Goal: Task Accomplishment & Management: Manage account settings

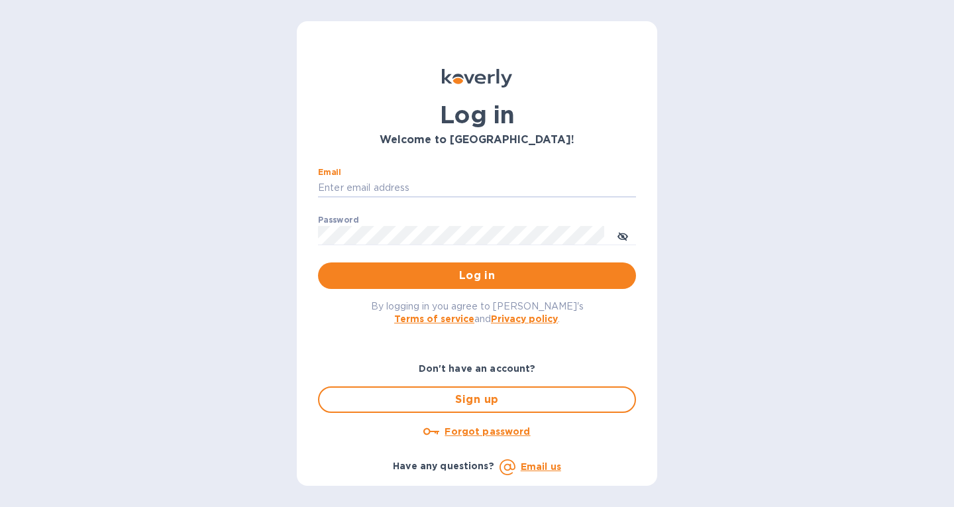
type input "[EMAIL_ADDRESS][DOMAIN_NAME]"
click at [437, 274] on span "Log in" at bounding box center [477, 276] width 297 height 16
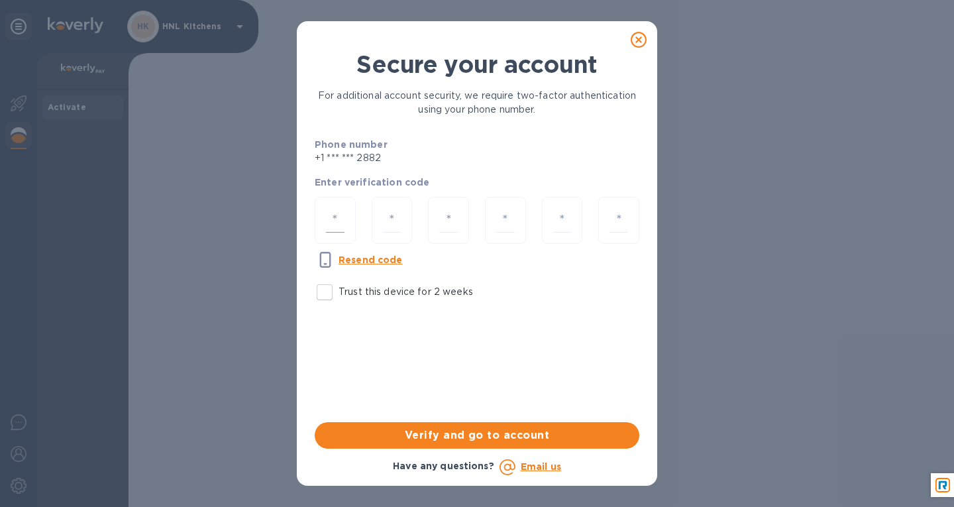
click at [334, 223] on input "number" at bounding box center [335, 220] width 19 height 25
click at [323, 288] on input "Trust this device for 2 weeks" at bounding box center [325, 292] width 28 height 28
checkbox input "true"
click at [331, 224] on input "number" at bounding box center [335, 220] width 19 height 25
type input "8"
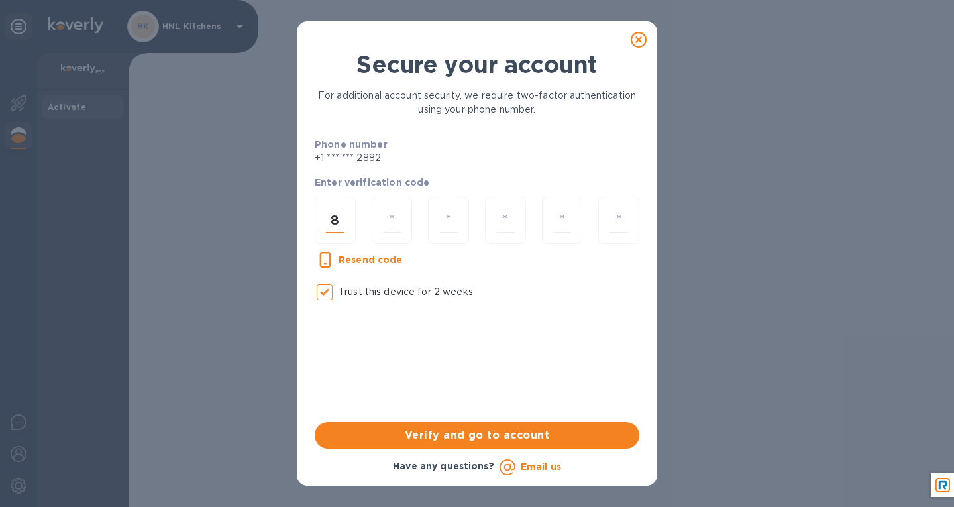
type input "4"
type input "6"
type input "9"
type input "6"
type input "1"
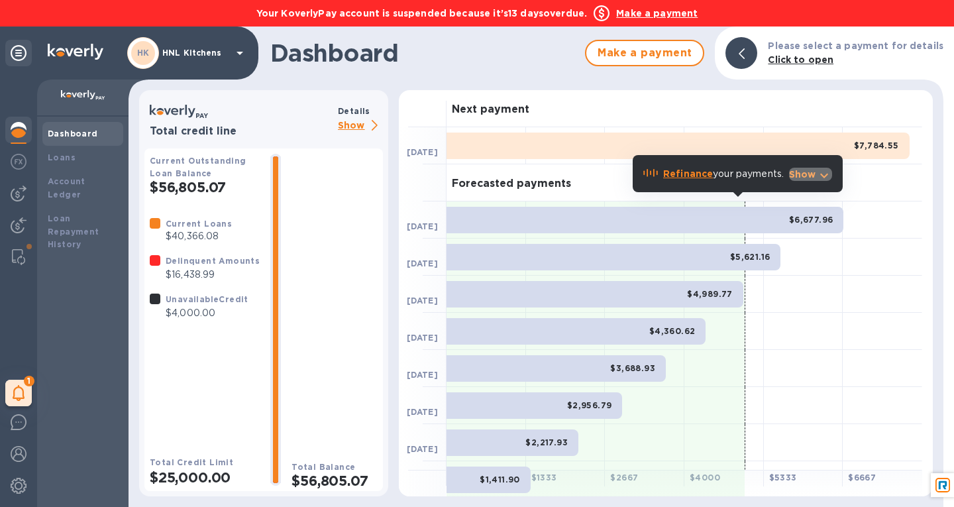
click at [820, 172] on icon "button" at bounding box center [824, 176] width 16 height 16
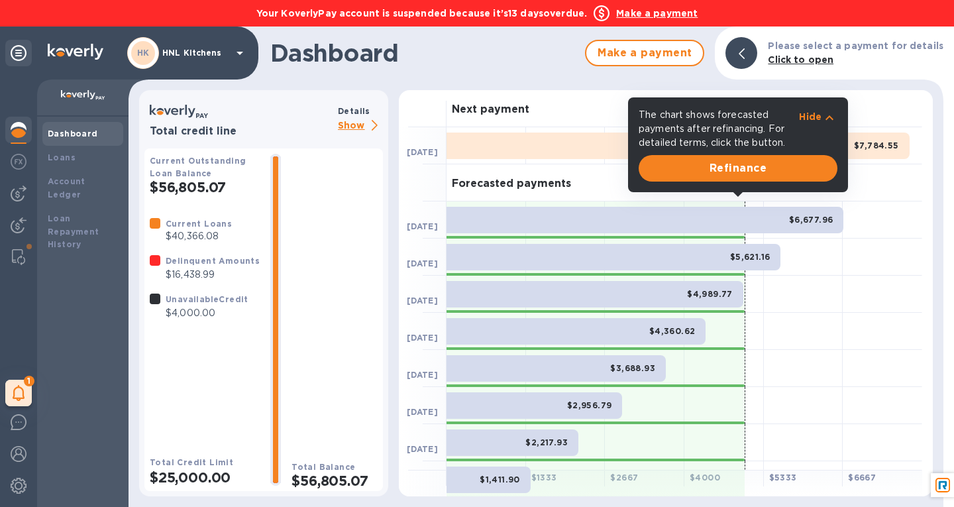
click at [832, 118] on icon "button" at bounding box center [830, 118] width 16 height 16
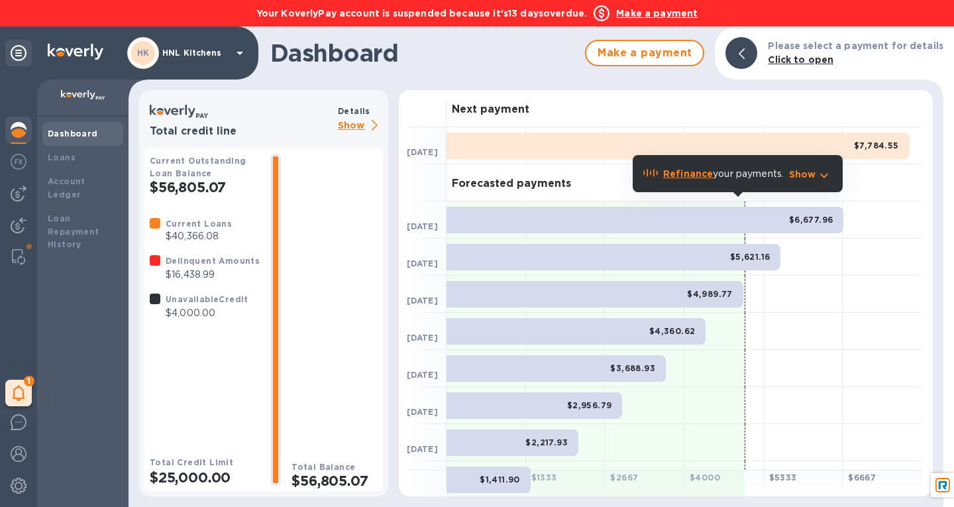
click at [810, 180] on p "Show" at bounding box center [802, 174] width 27 height 13
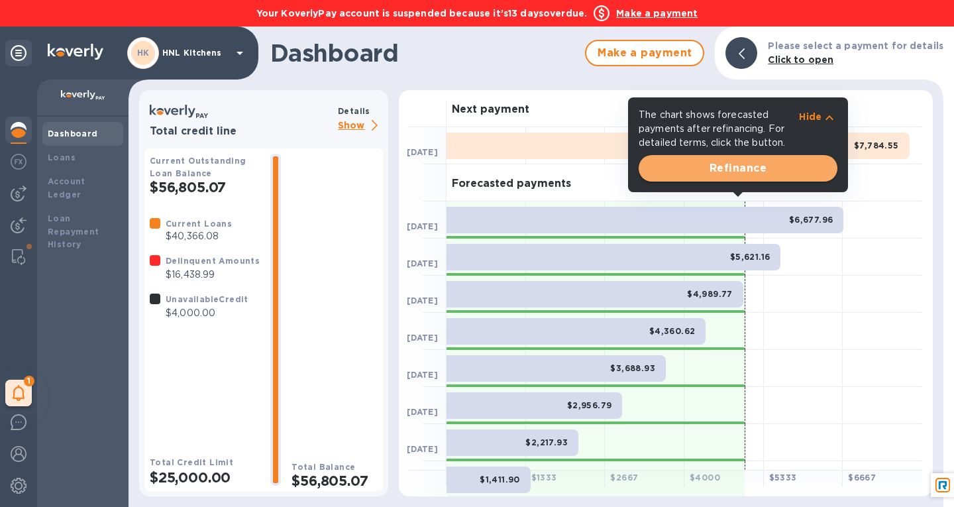
click at [810, 179] on button "Refinance" at bounding box center [738, 168] width 199 height 27
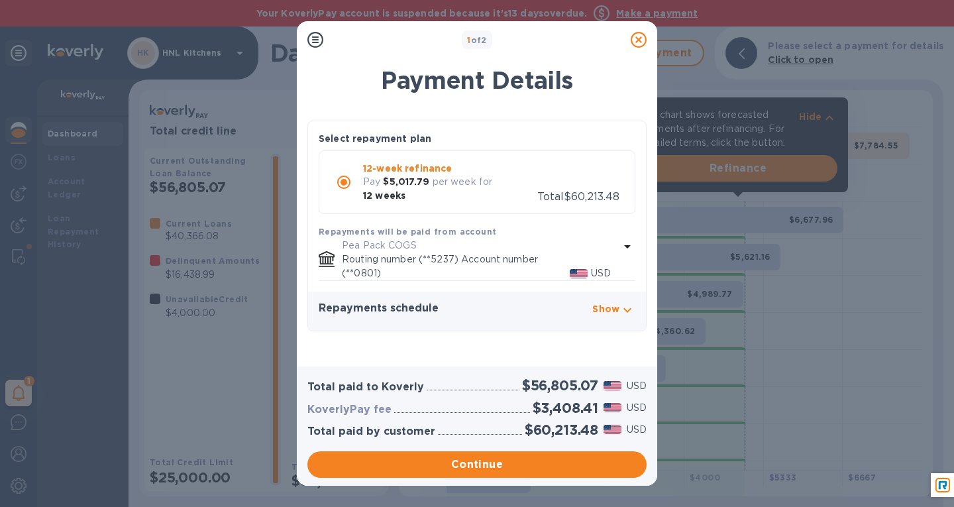
click at [641, 40] on icon at bounding box center [639, 40] width 16 height 16
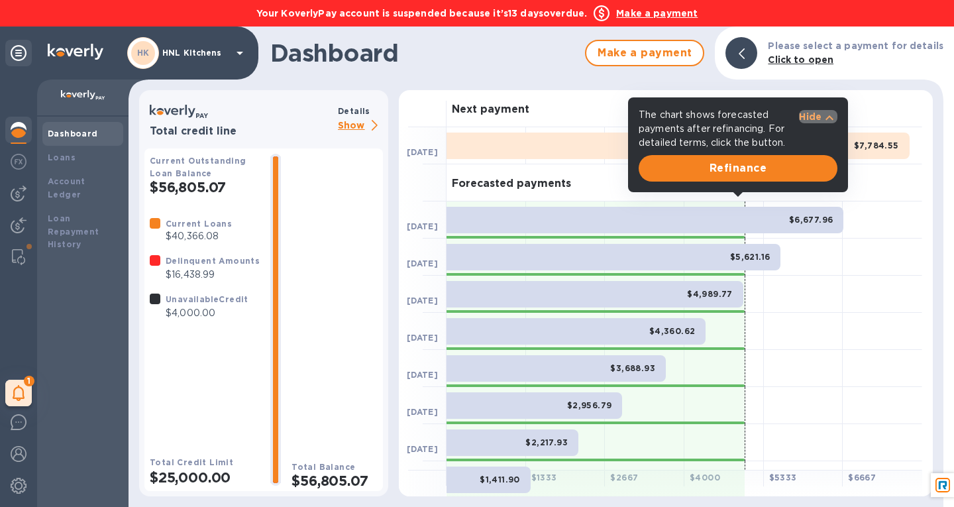
click at [824, 121] on icon "button" at bounding box center [830, 118] width 16 height 16
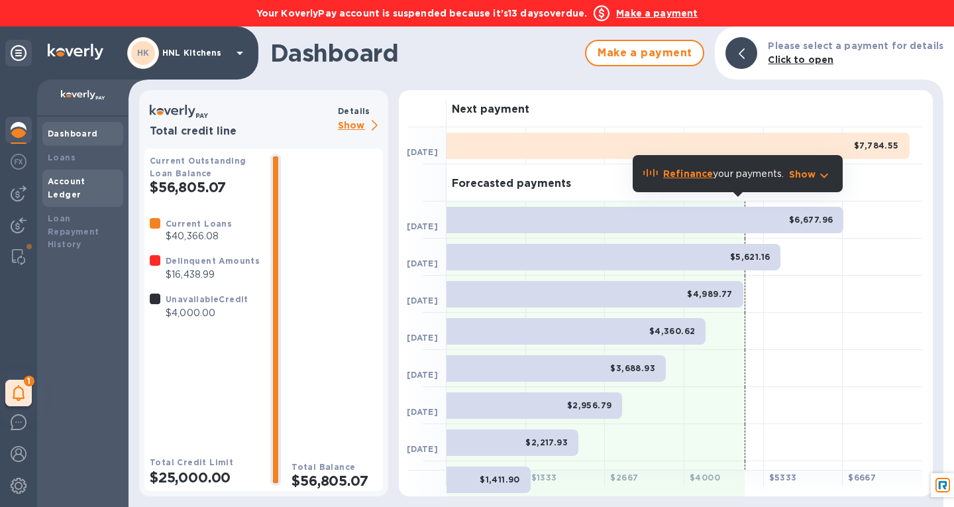
click at [60, 186] on div "Account Ledger" at bounding box center [83, 188] width 70 height 27
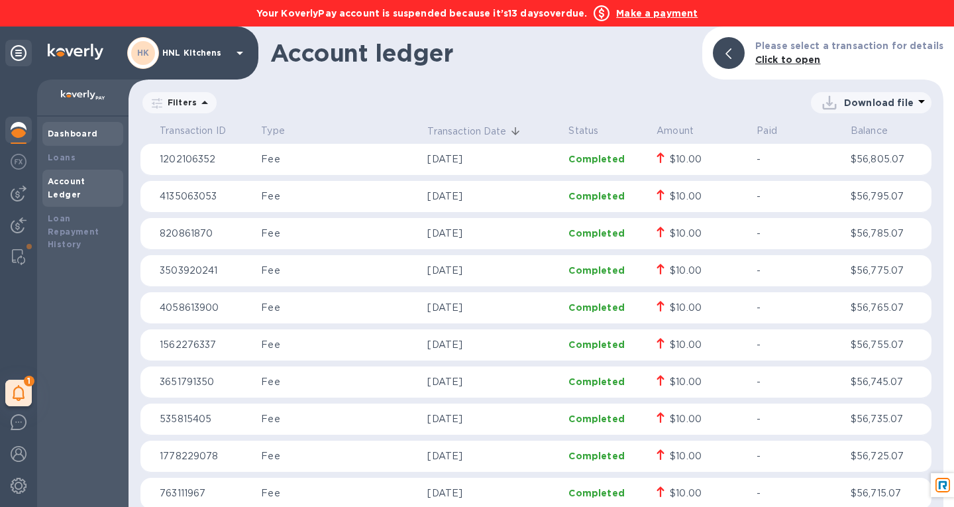
click at [59, 140] on div "Dashboard" at bounding box center [83, 133] width 70 height 13
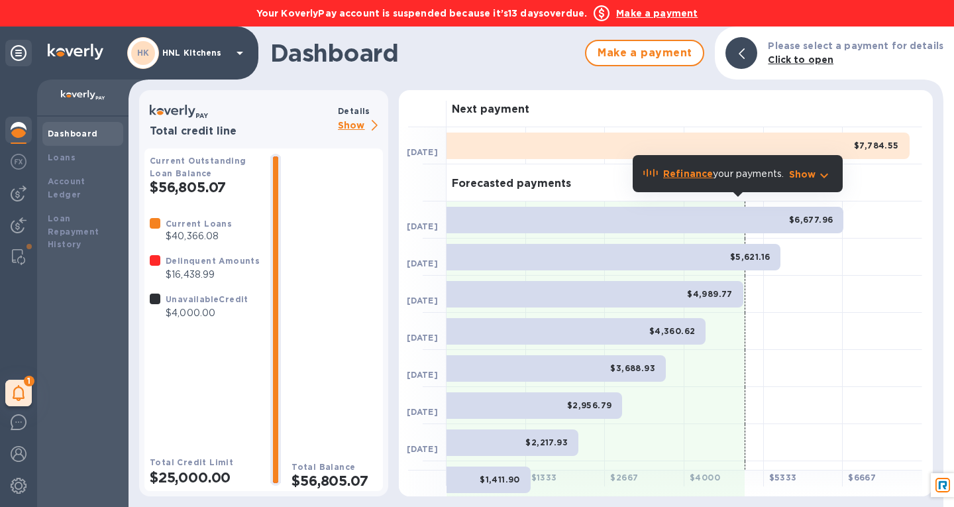
click at [657, 11] on b "Make a payment" at bounding box center [656, 13] width 81 height 11
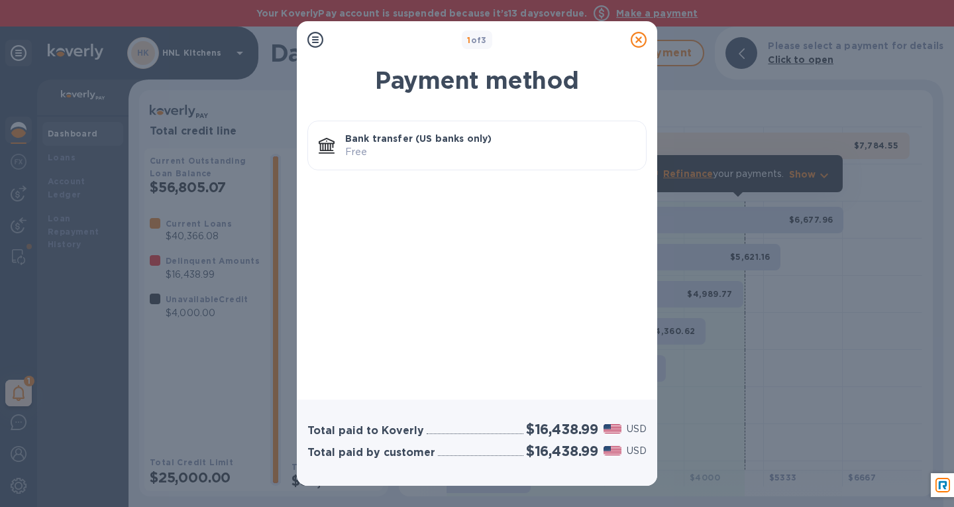
drag, startPoint x: 464, startPoint y: 153, endPoint x: 451, endPoint y: 154, distance: 13.3
click at [451, 154] on p "Free" at bounding box center [490, 152] width 290 height 14
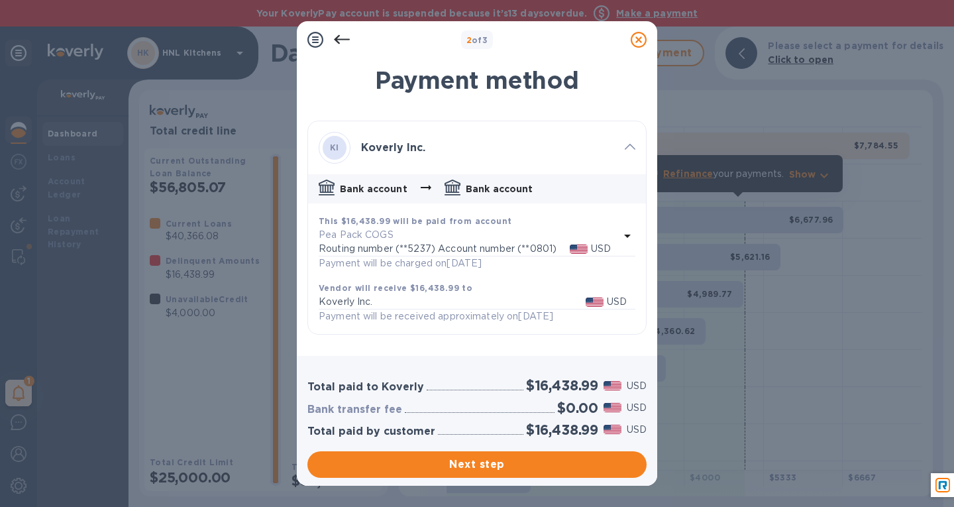
click at [637, 35] on icon at bounding box center [639, 40] width 16 height 16
